Goal: Navigation & Orientation: Find specific page/section

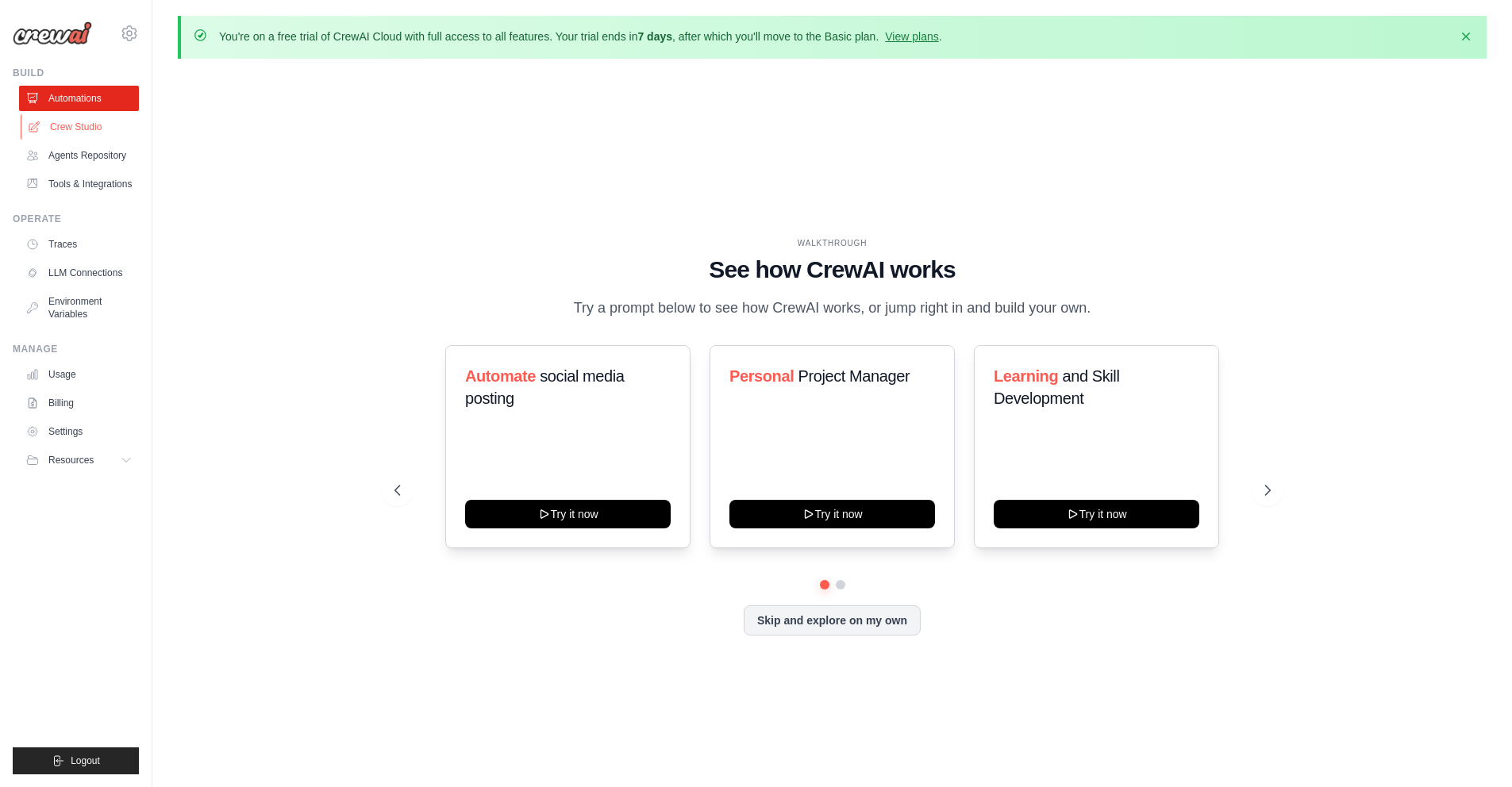
click at [80, 127] on link "Crew Studio" at bounding box center [80, 127] width 120 height 26
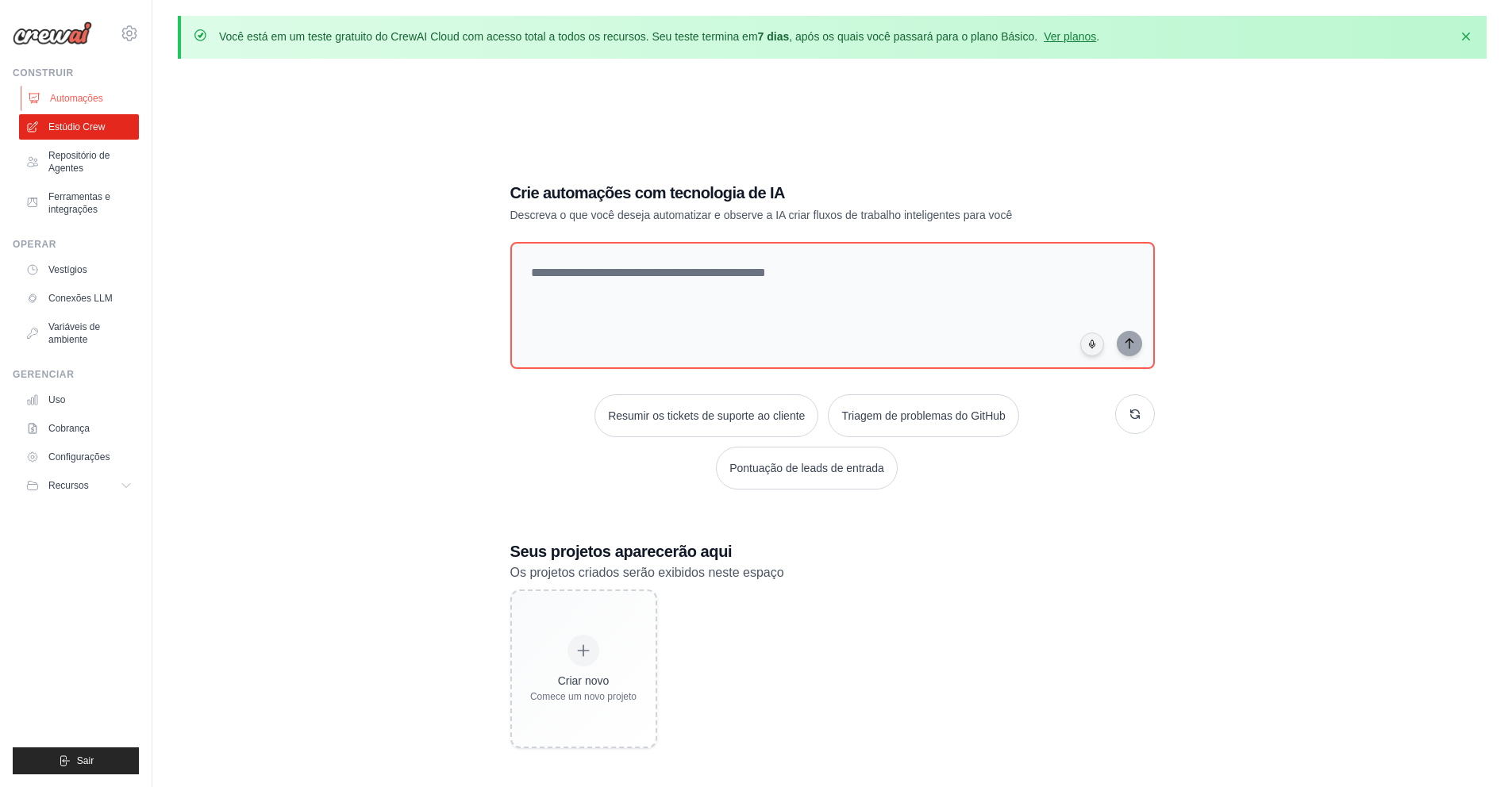
click at [67, 97] on font "Automações" at bounding box center [76, 98] width 53 height 12
